Goal: Find specific page/section: Find specific page/section

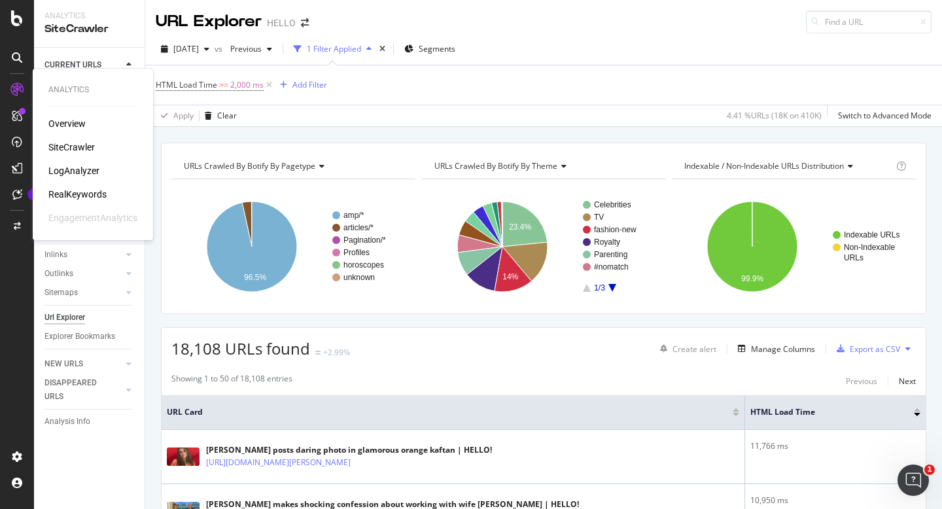
click at [78, 169] on div "LogAnalyzer" at bounding box center [73, 170] width 51 height 13
